Goal: Task Accomplishment & Management: Complete application form

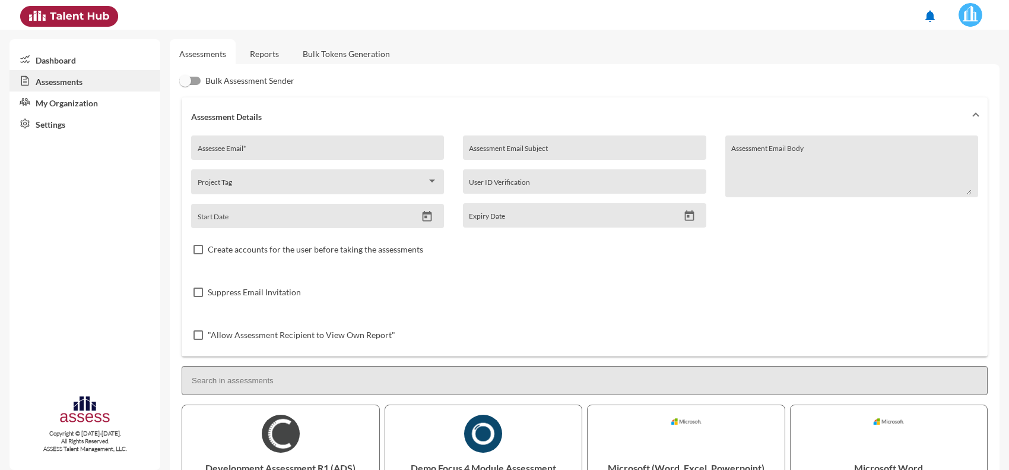
click at [254, 153] on input "Assessee Email *" at bounding box center [318, 151] width 240 height 9
paste input "[EMAIL_ADDRESS][DOMAIN_NAME]"
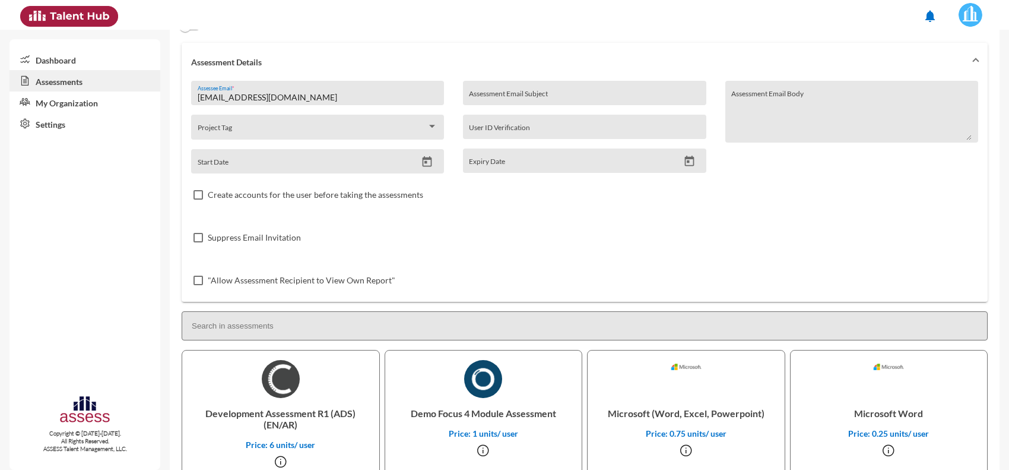
scroll to position [297, 0]
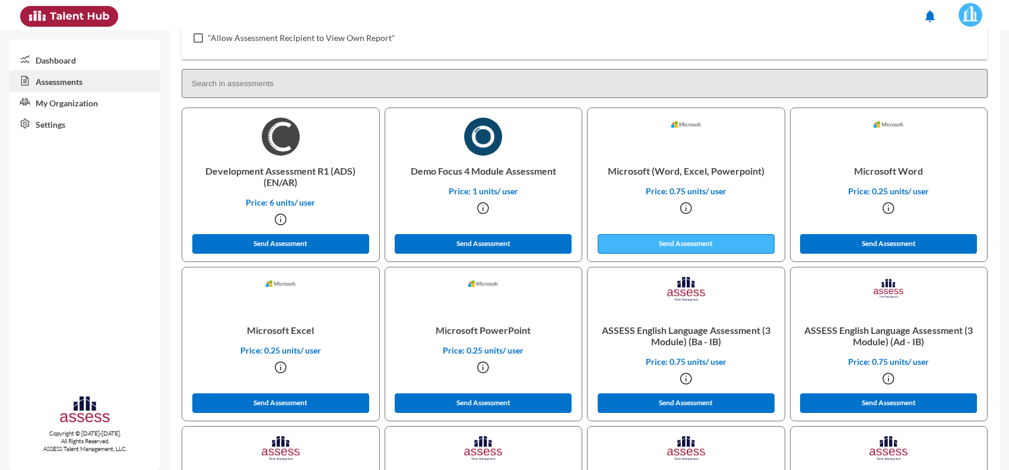
type input "[EMAIL_ADDRESS][DOMAIN_NAME]"
click at [646, 245] on button "Send Assessment" at bounding box center [686, 244] width 177 height 20
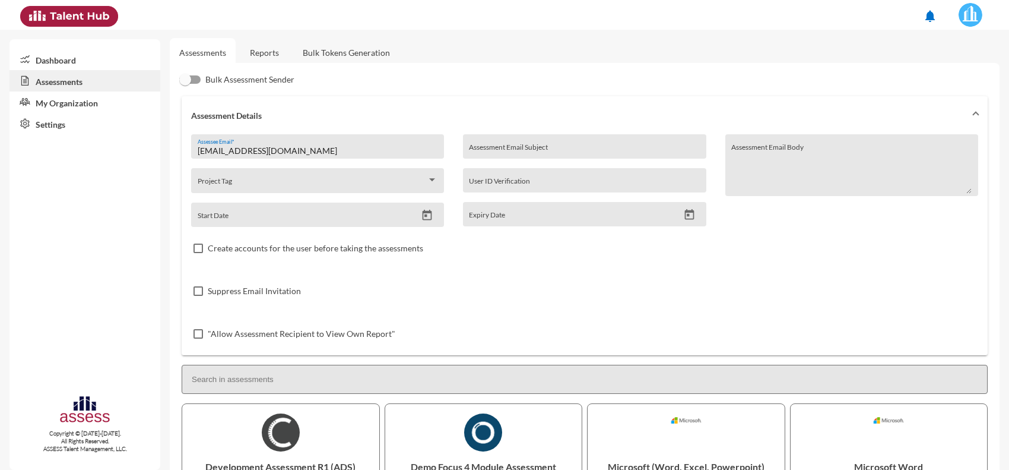
scroll to position [0, 0]
click at [276, 57] on link "Reports" at bounding box center [264, 53] width 48 height 29
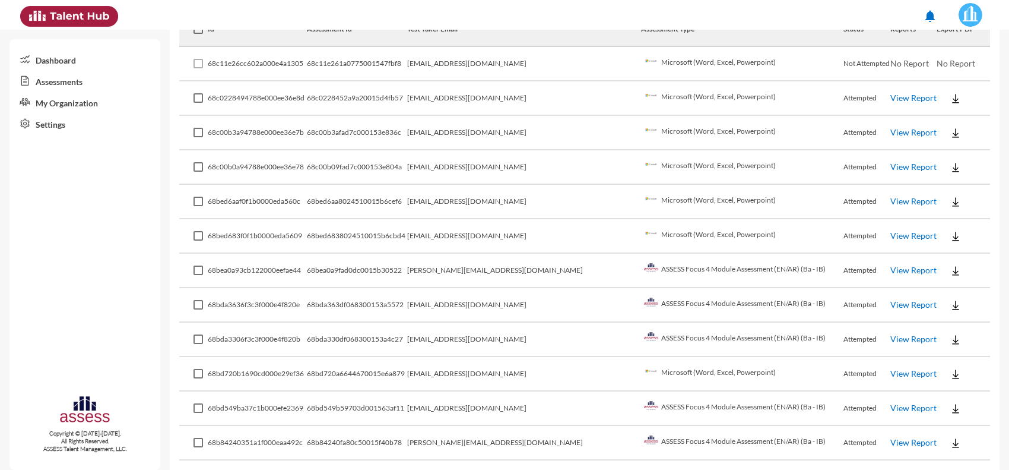
scroll to position [297, 0]
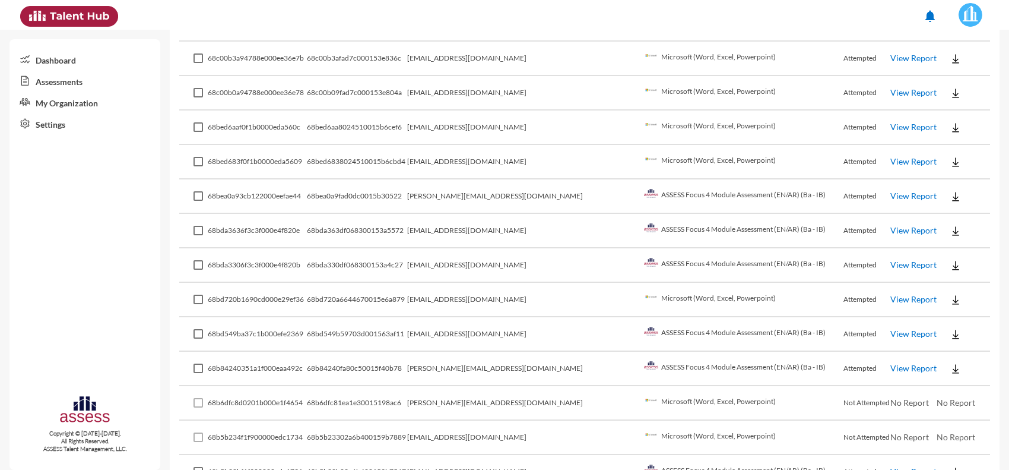
click at [503, 401] on td "[PERSON_NAME][EMAIL_ADDRESS][DOMAIN_NAME]" at bounding box center [524, 403] width 234 height 34
click at [506, 437] on td "[EMAIL_ADDRESS][DOMAIN_NAME]" at bounding box center [524, 437] width 234 height 34
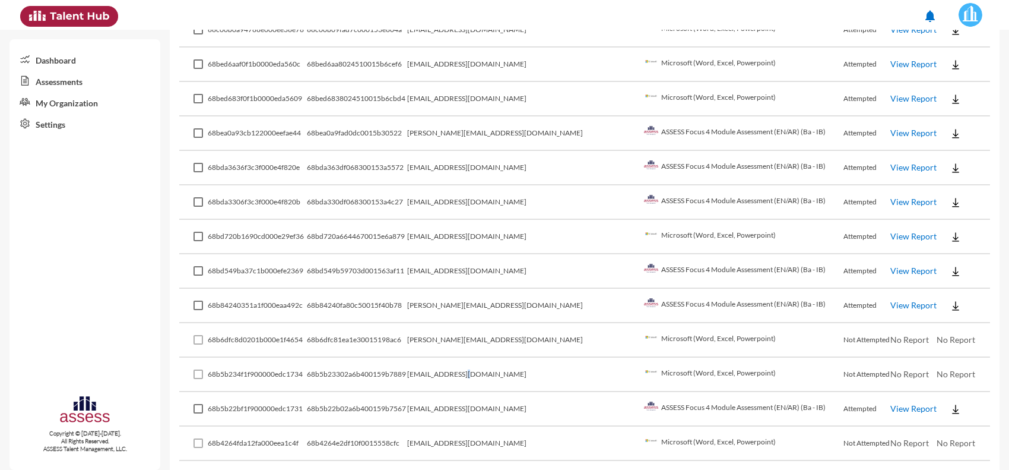
scroll to position [0, 0]
